Goal: Task Accomplishment & Management: Complete application form

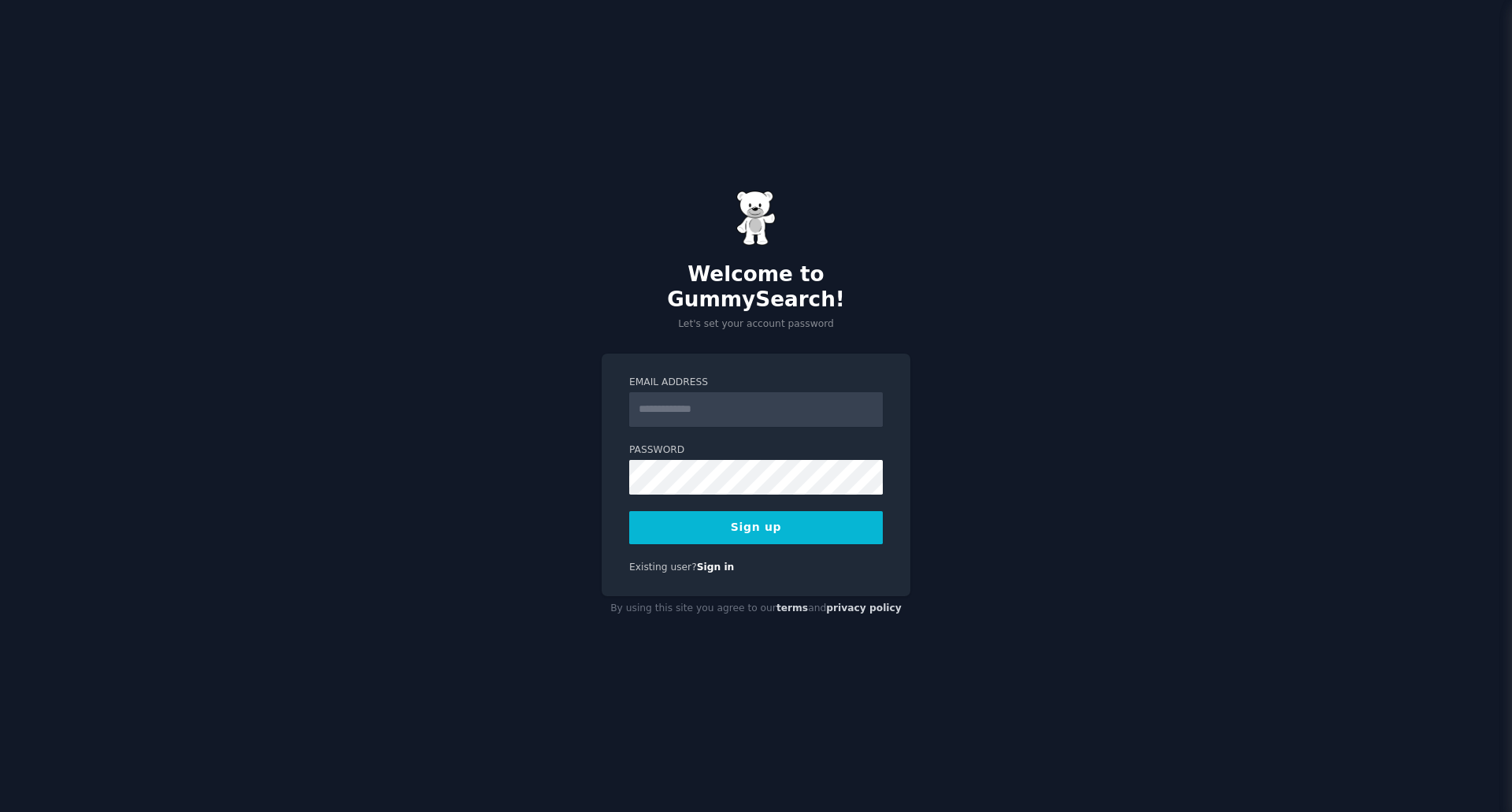
type input "**********"
click at [350, 426] on div "**********" at bounding box center [756, 406] width 1512 height 812
click at [764, 526] on button "Sign up" at bounding box center [756, 528] width 254 height 33
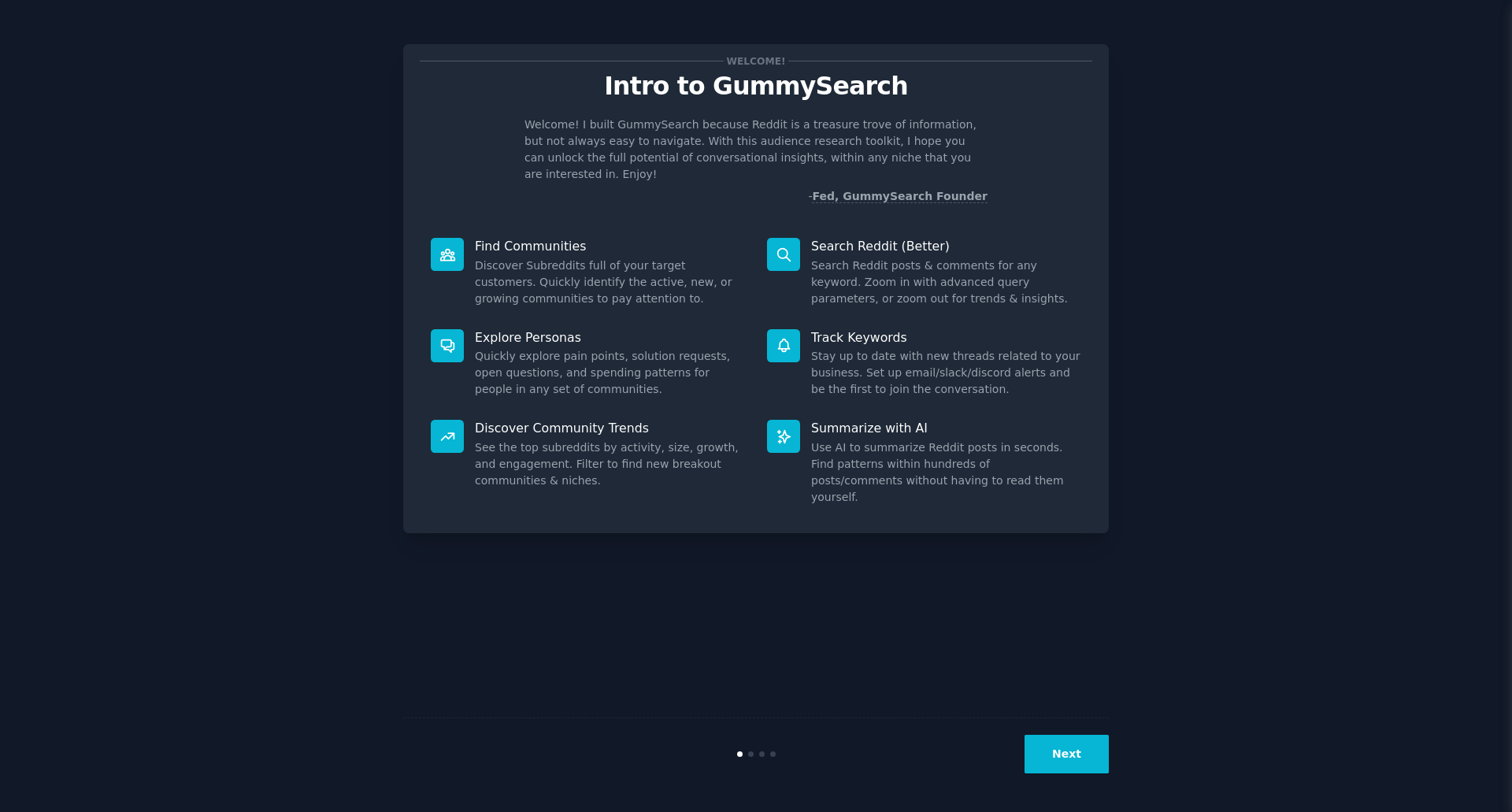
click at [1087, 754] on button "Next" at bounding box center [1066, 754] width 84 height 38
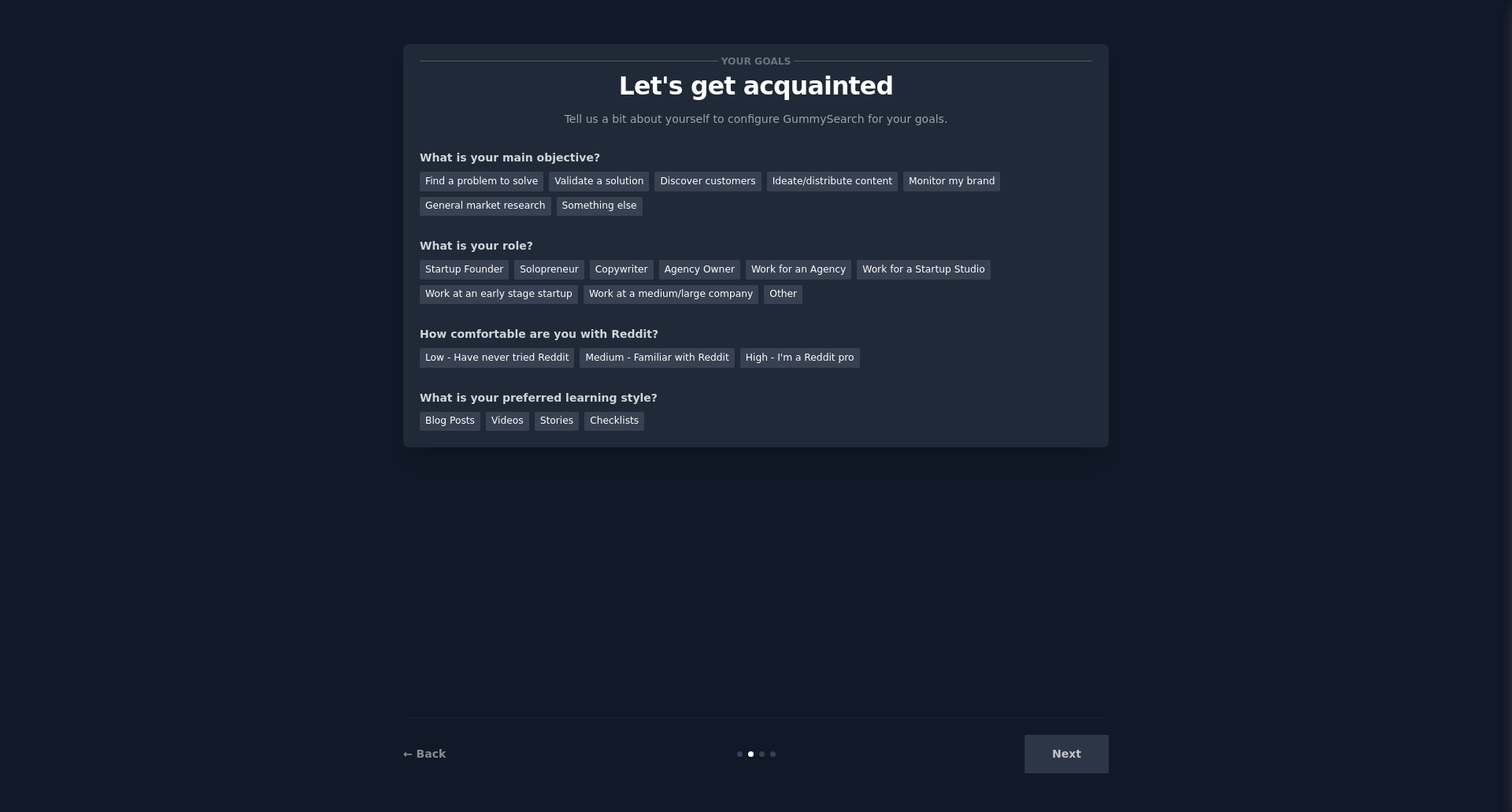
click at [1087, 754] on div "Next" at bounding box center [991, 754] width 236 height 38
click at [565, 187] on div "Validate a solution" at bounding box center [599, 182] width 100 height 20
click at [656, 189] on div "Discover customers" at bounding box center [708, 182] width 107 height 20
click at [588, 190] on div "Validate a solution" at bounding box center [599, 182] width 100 height 20
click at [534, 276] on div "Solopreneur" at bounding box center [549, 270] width 69 height 20
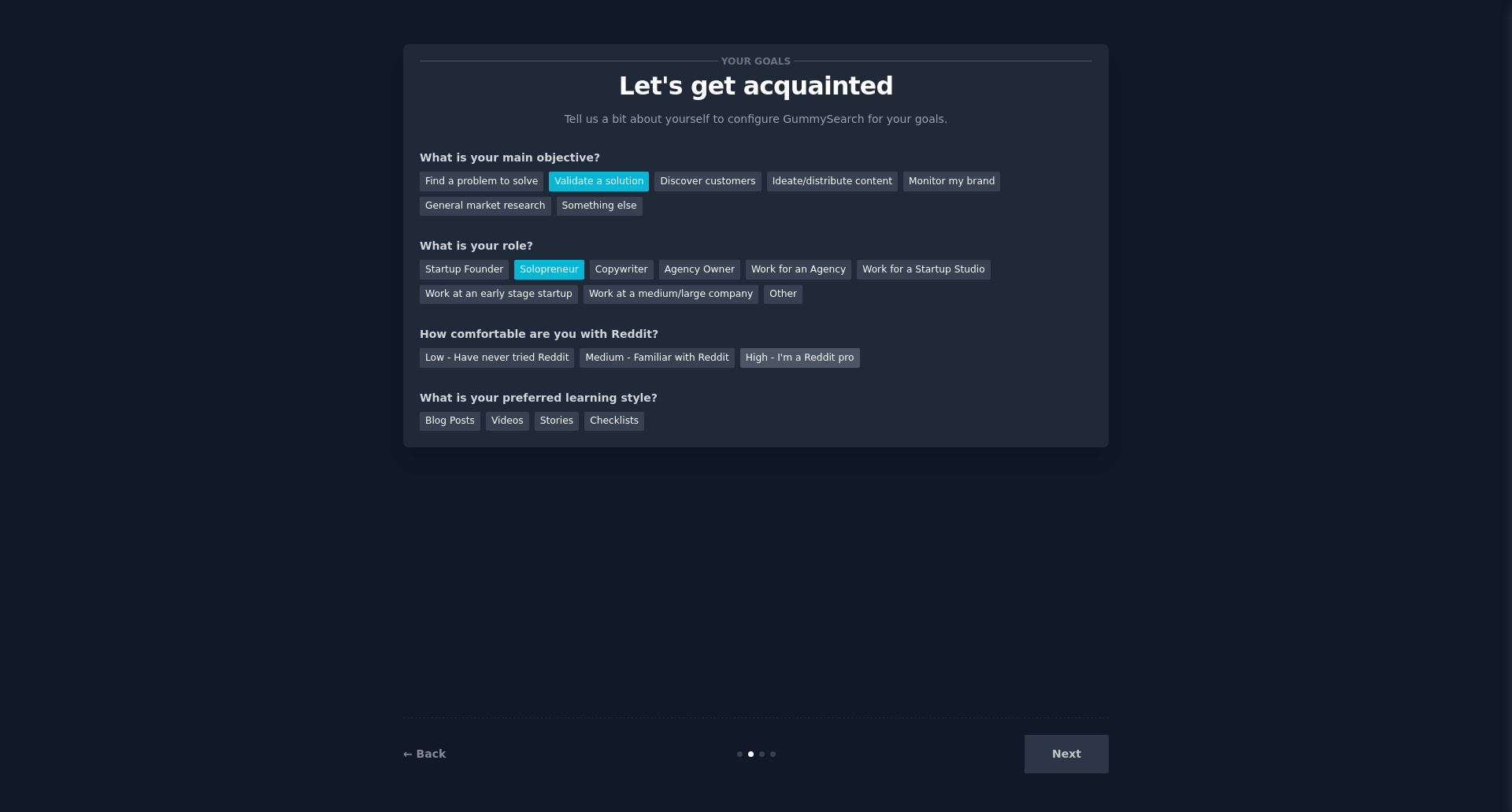
click at [744, 361] on div "High - I'm a Reddit pro" at bounding box center [800, 358] width 120 height 20
click at [584, 423] on div "Checklists" at bounding box center [614, 422] width 60 height 20
click at [1067, 757] on button "Next" at bounding box center [1066, 754] width 84 height 38
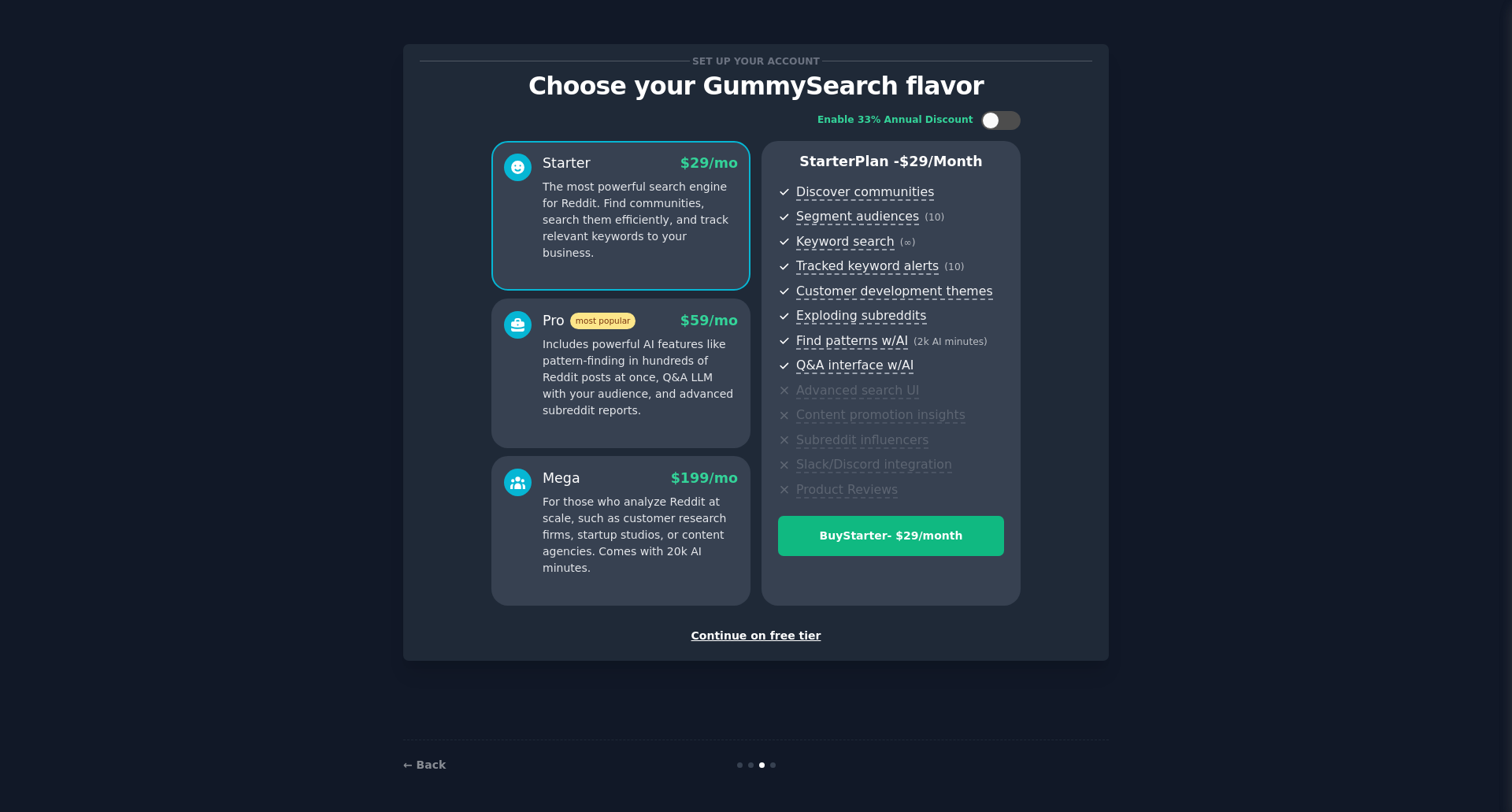
click at [791, 635] on div "Continue on free tier" at bounding box center [756, 636] width 673 height 17
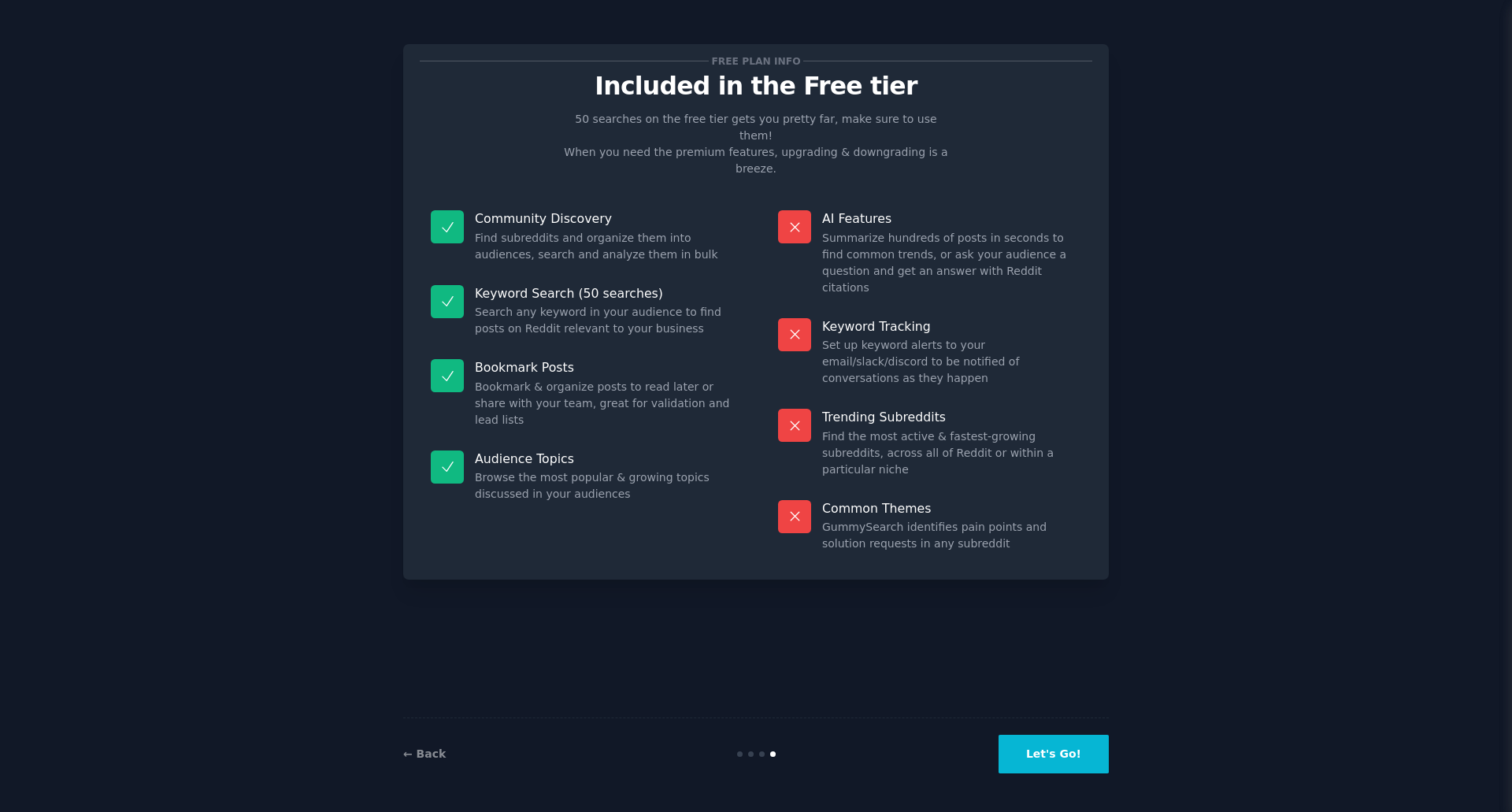
click at [1023, 760] on button "Let's Go!" at bounding box center [1053, 754] width 110 height 38
